Goal: Find specific page/section: Find specific page/section

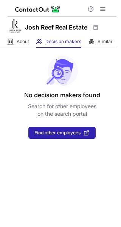
click at [25, 49] on div "No decision makers found Search for other employees on the search portal Find o…" at bounding box center [60, 93] width 121 height 91
